Goal: Check status

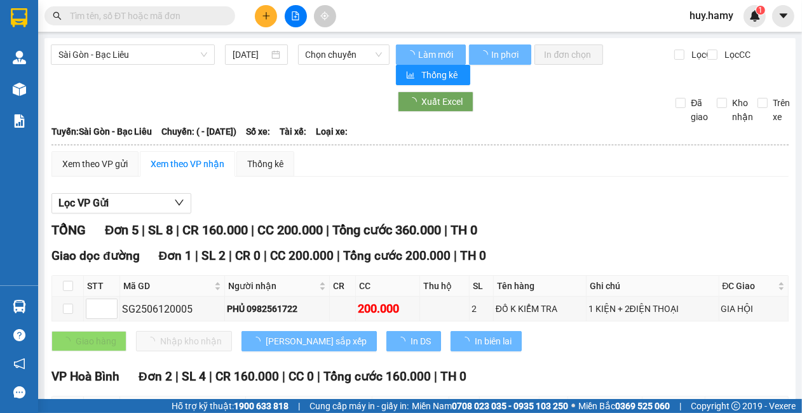
type input "[DATE]"
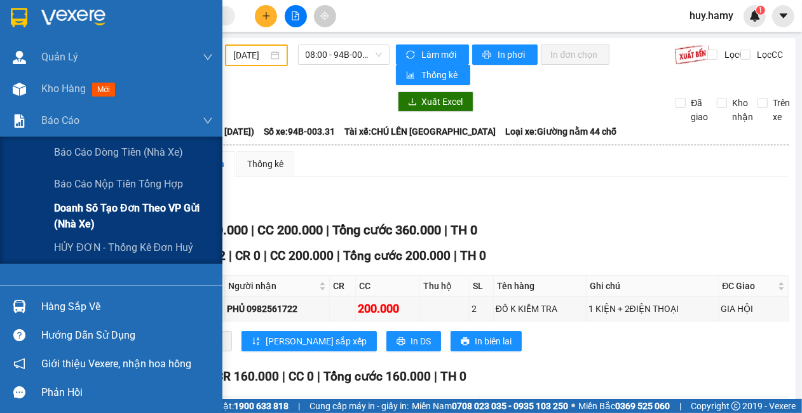
click at [122, 205] on span "Doanh số tạo đơn theo VP gửi (nhà xe)" at bounding box center [133, 216] width 159 height 32
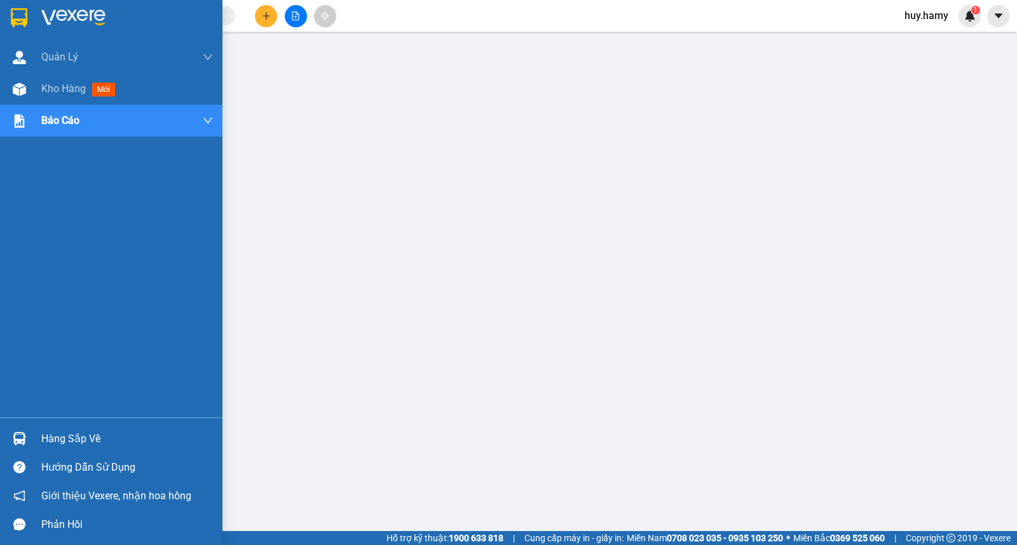
click at [79, 413] on div "Hàng sắp về" at bounding box center [127, 439] width 172 height 19
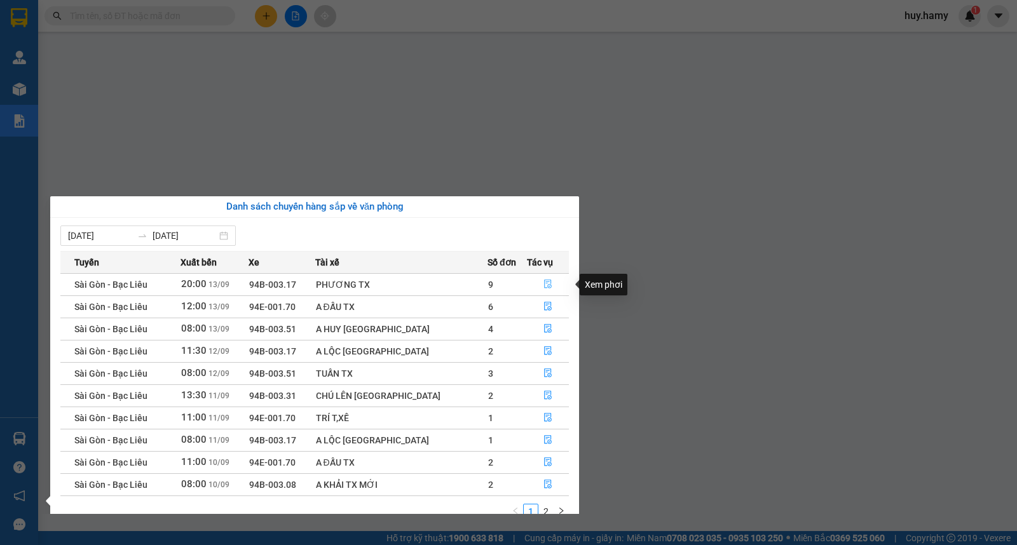
click at [545, 281] on icon "file-done" at bounding box center [549, 284] width 8 height 9
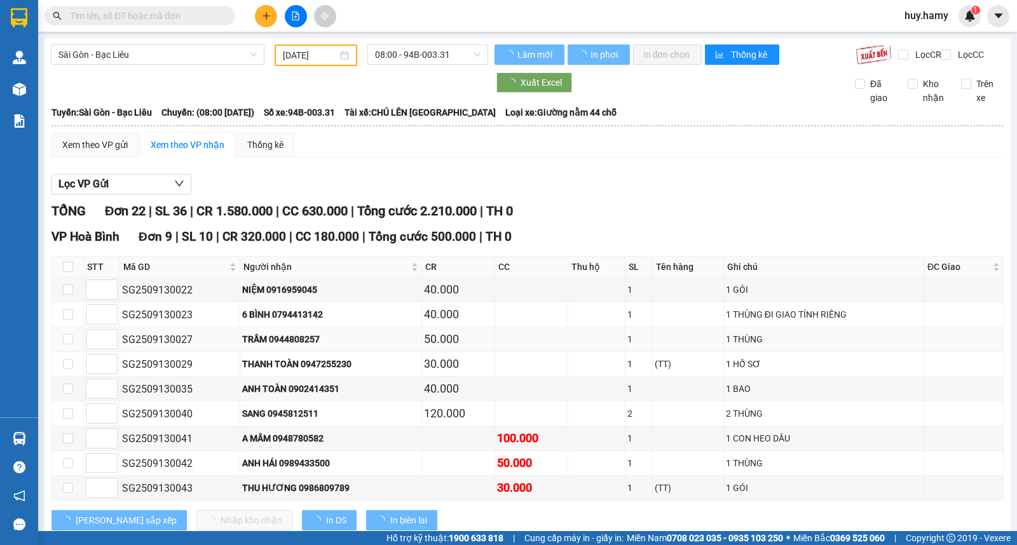
type input "[DATE]"
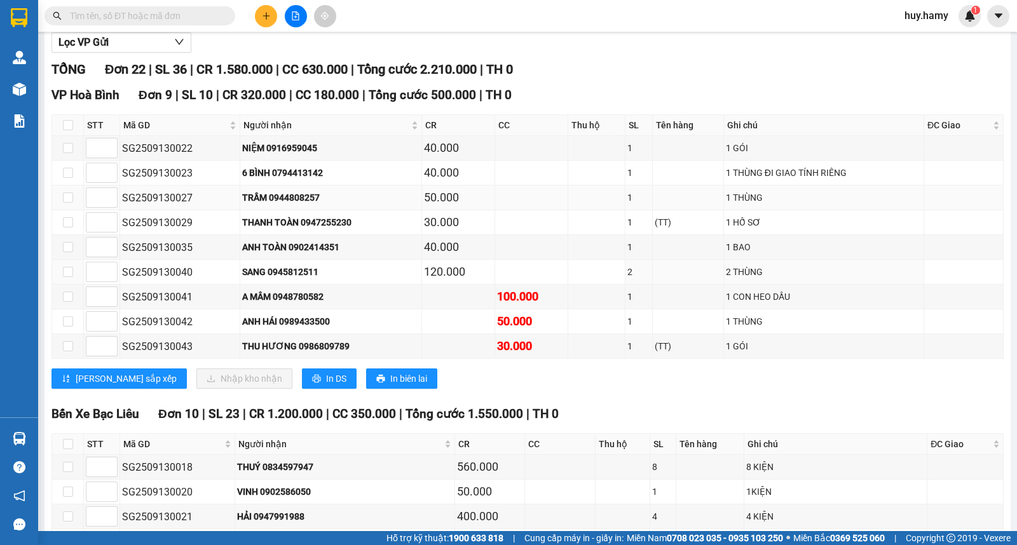
scroll to position [141, 0]
click at [326, 385] on span "In DS" at bounding box center [336, 378] width 20 height 14
